Goal: Check status

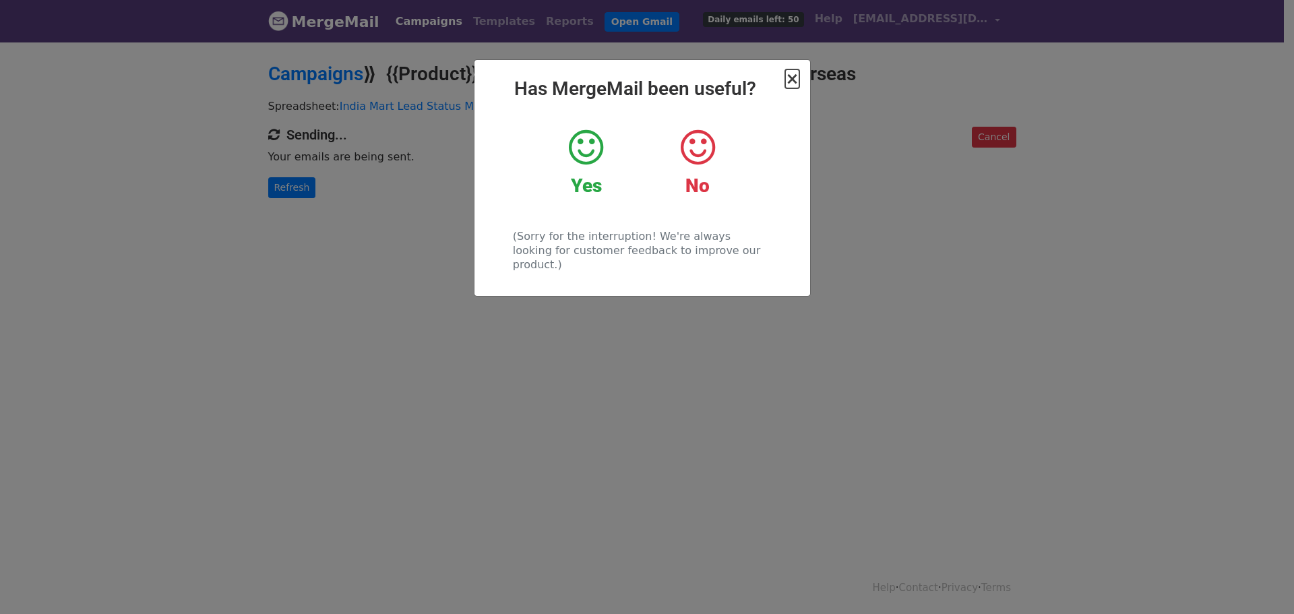
click at [791, 82] on span "×" at bounding box center [791, 78] width 13 height 19
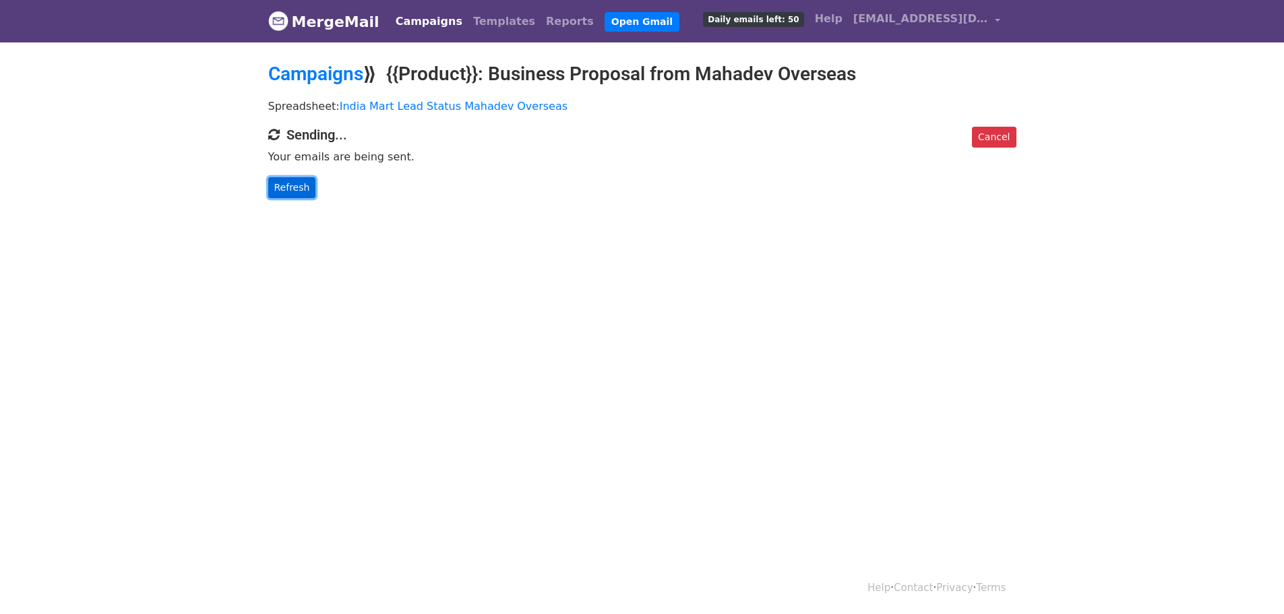
click at [291, 187] on link "Refresh" at bounding box center [292, 187] width 48 height 21
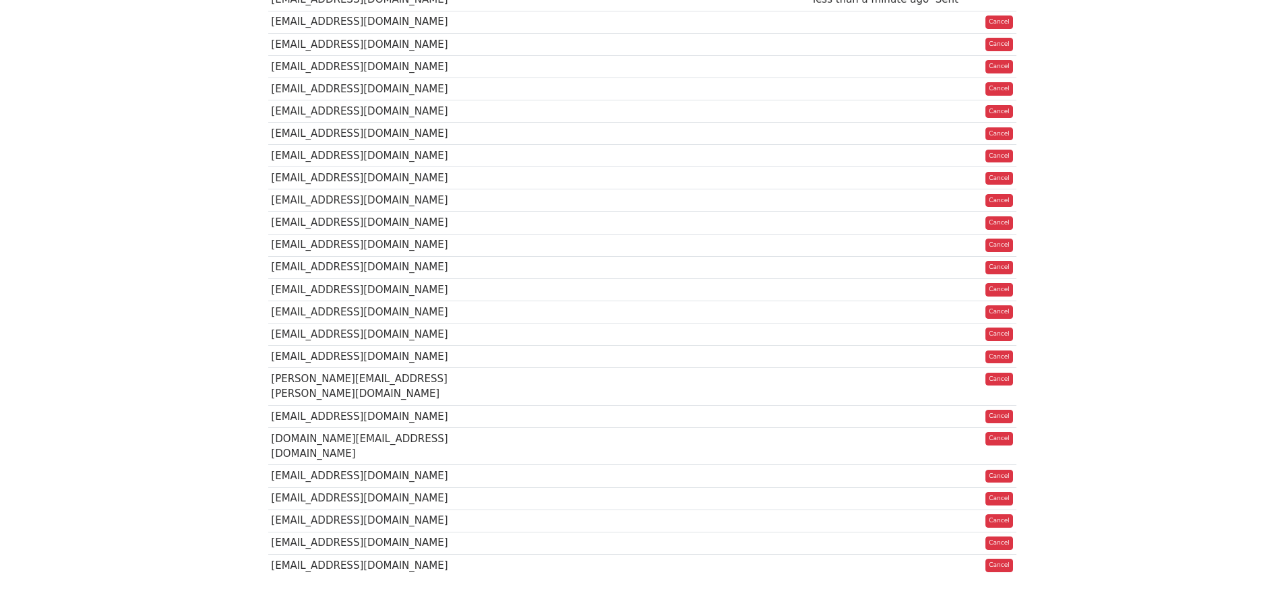
scroll to position [856, 0]
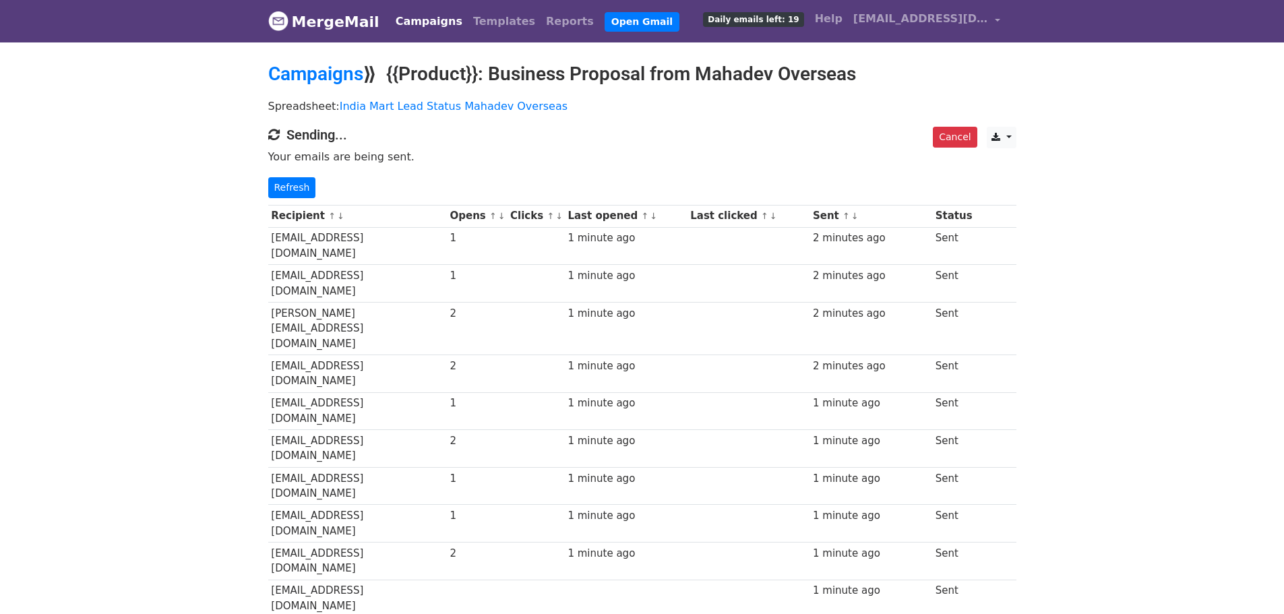
scroll to position [851, 0]
